Goal: Communication & Community: Answer question/provide support

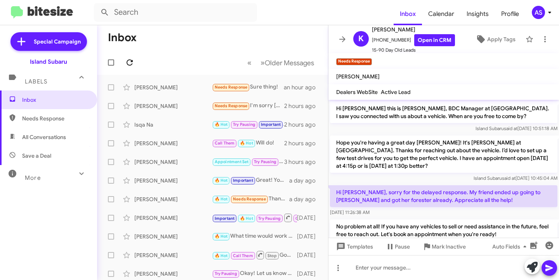
scroll to position [50, 0]
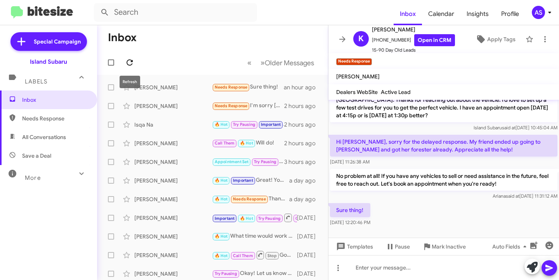
click at [124, 63] on span at bounding box center [130, 62] width 16 height 9
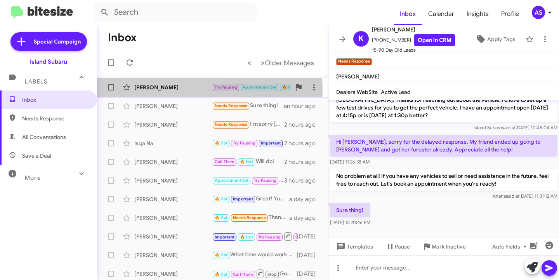
click at [172, 90] on div "[PERSON_NAME]" at bounding box center [173, 87] width 78 height 8
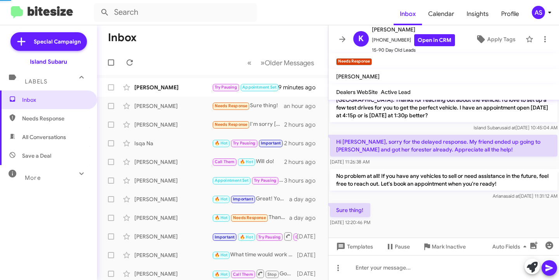
scroll to position [72, 0]
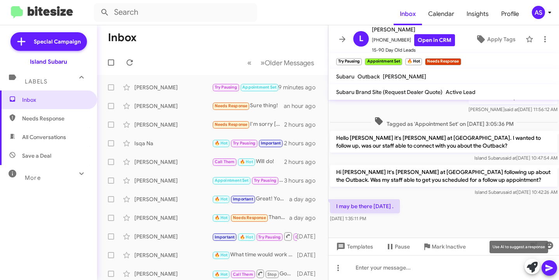
click at [527, 263] on icon at bounding box center [532, 267] width 11 height 11
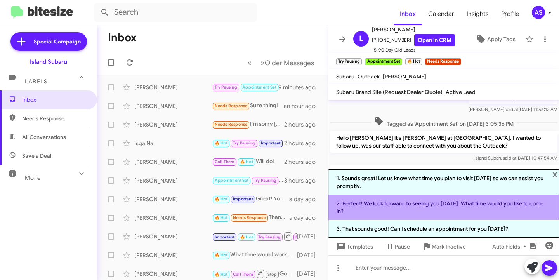
click at [483, 212] on li "2. Perfect! We look forward to seeing you on Saturday. What time would you like…" at bounding box center [443, 207] width 231 height 25
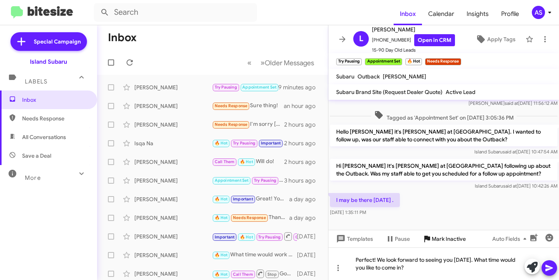
scroll to position [80, 0]
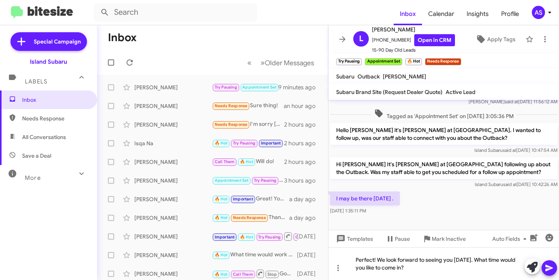
click at [546, 263] on icon at bounding box center [549, 267] width 9 height 9
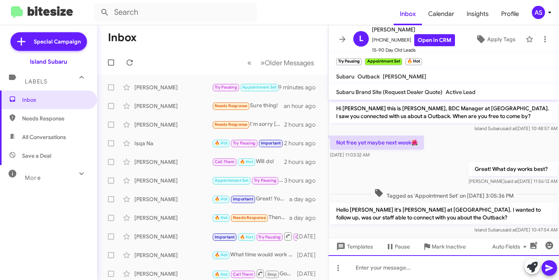
scroll to position [108, 0]
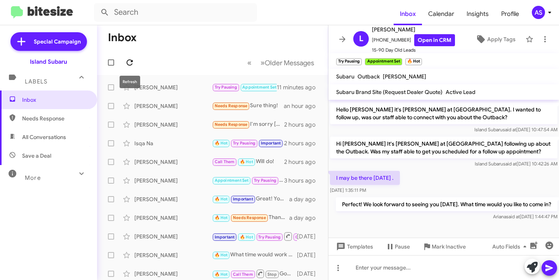
click at [129, 60] on icon at bounding box center [130, 62] width 6 height 6
click at [423, 42] on link "Open in CRM" at bounding box center [434, 40] width 41 height 12
click at [128, 57] on button at bounding box center [130, 63] width 16 height 16
click at [128, 59] on icon at bounding box center [129, 62] width 9 height 9
click at [135, 56] on button at bounding box center [130, 63] width 16 height 16
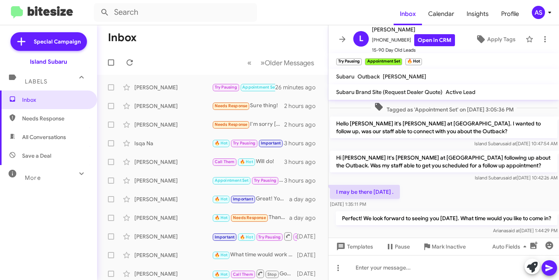
scroll to position [108, 0]
